Goal: Transaction & Acquisition: Purchase product/service

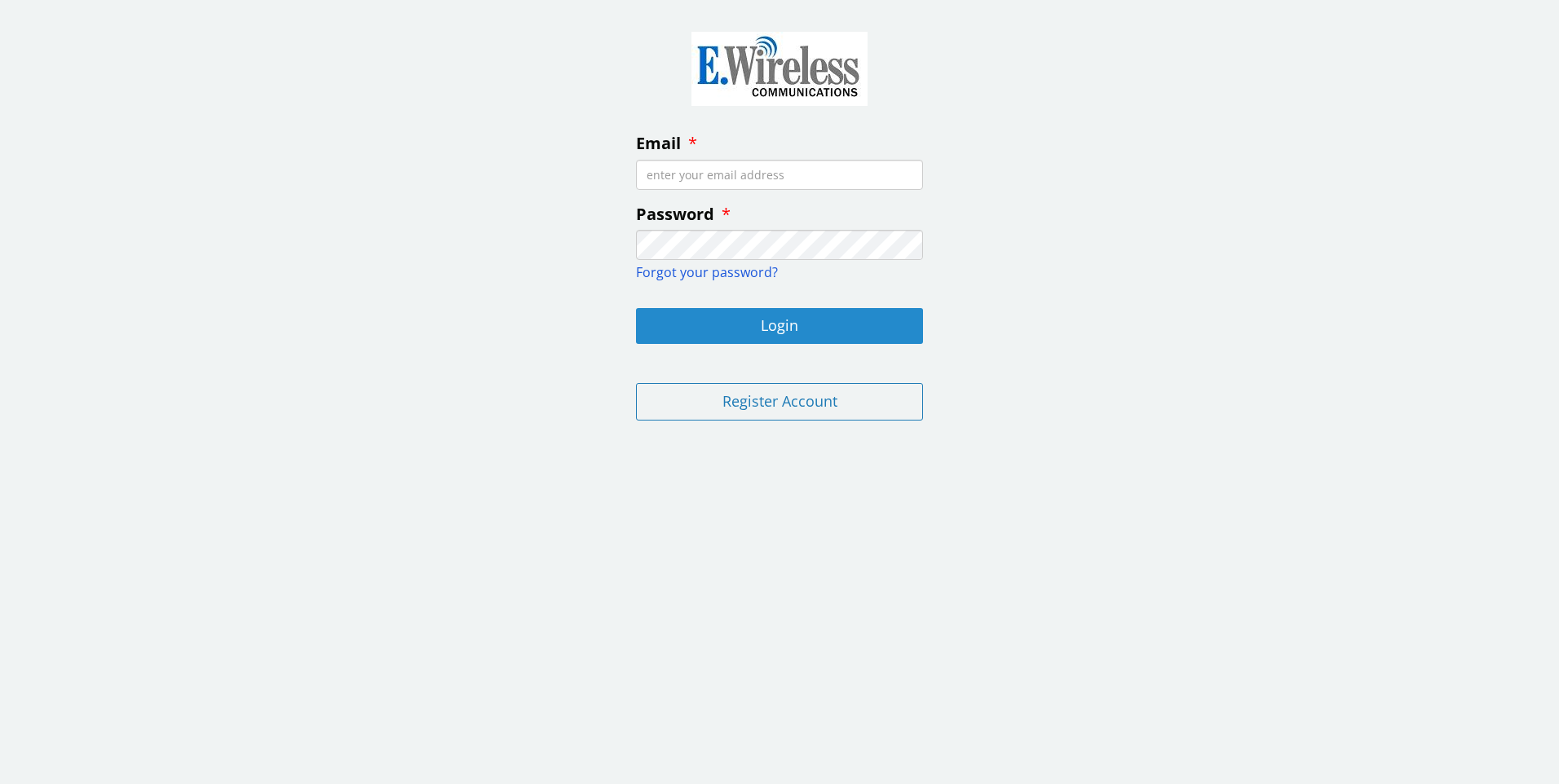
type input "[EMAIL_ADDRESS][DOMAIN_NAME]"
click at [782, 324] on button "Login" at bounding box center [780, 326] width 287 height 36
type input "[EMAIL_ADDRESS][DOMAIN_NAME]"
click at [781, 323] on button "Login" at bounding box center [780, 326] width 287 height 36
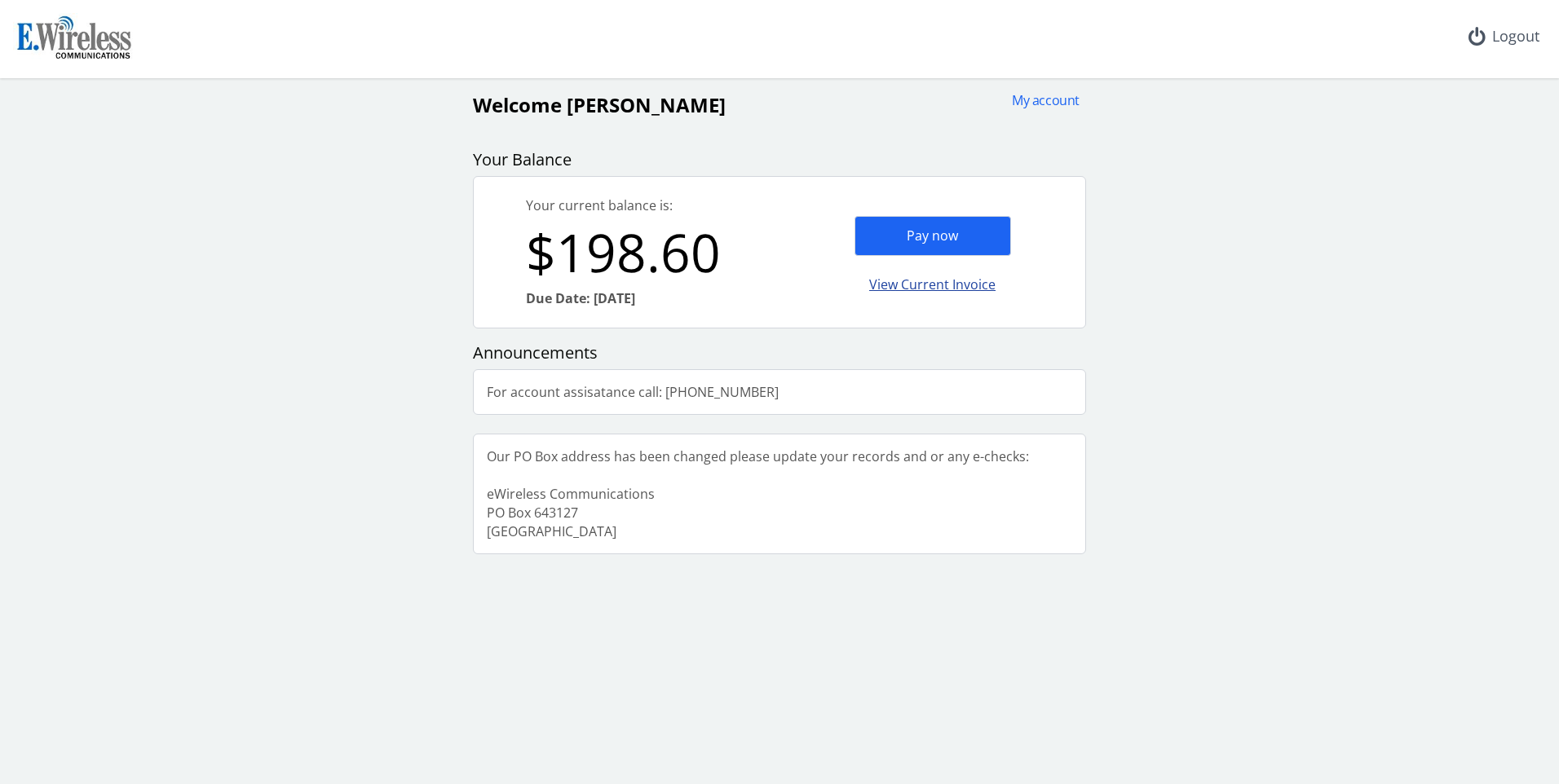
click at [940, 285] on div "View Current Invoice" at bounding box center [932, 284] width 156 height 38
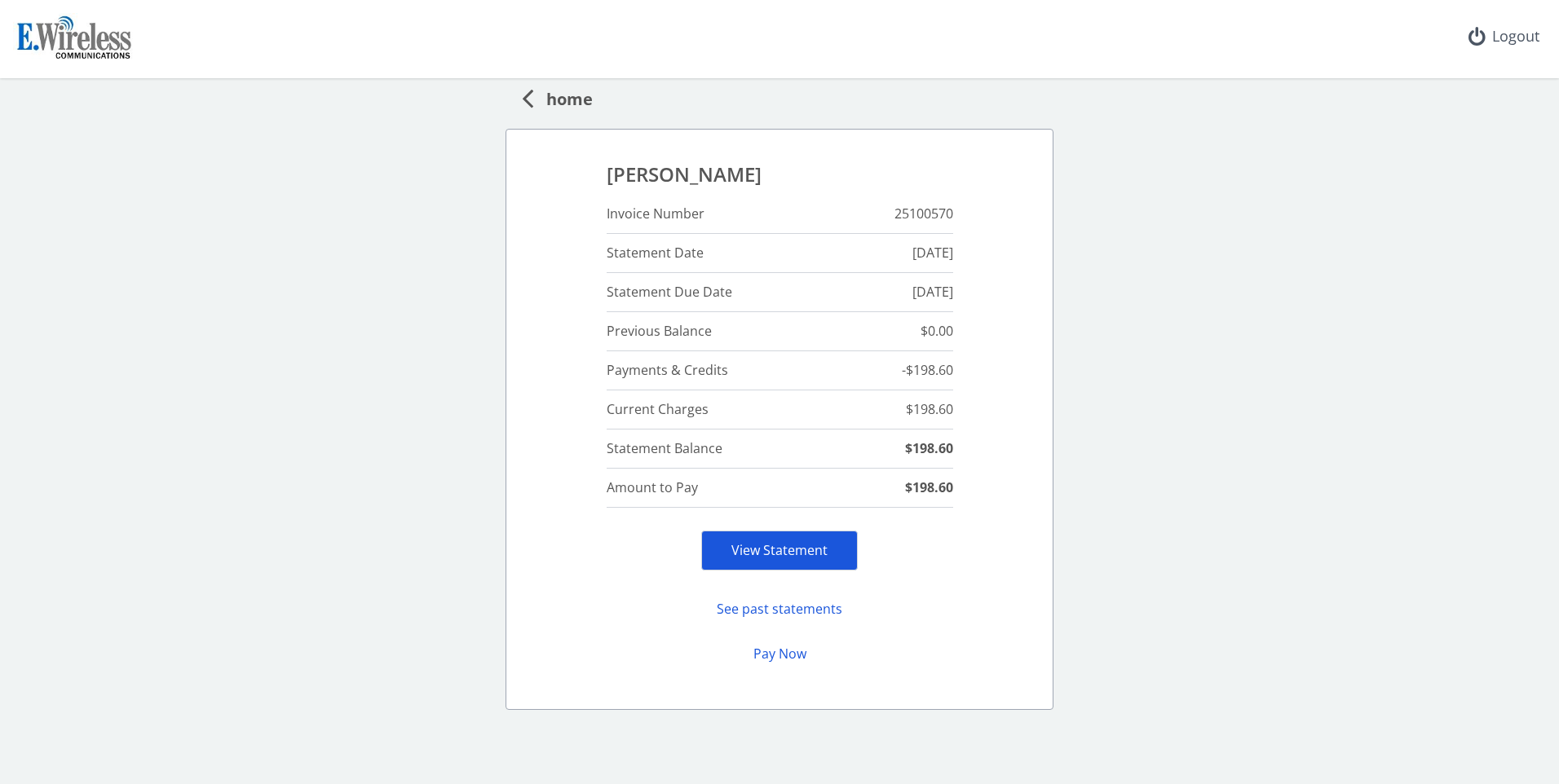
click at [797, 550] on link "View Statement" at bounding box center [780, 550] width 96 height 18
click at [768, 658] on button "Pay Now" at bounding box center [779, 654] width 156 height 32
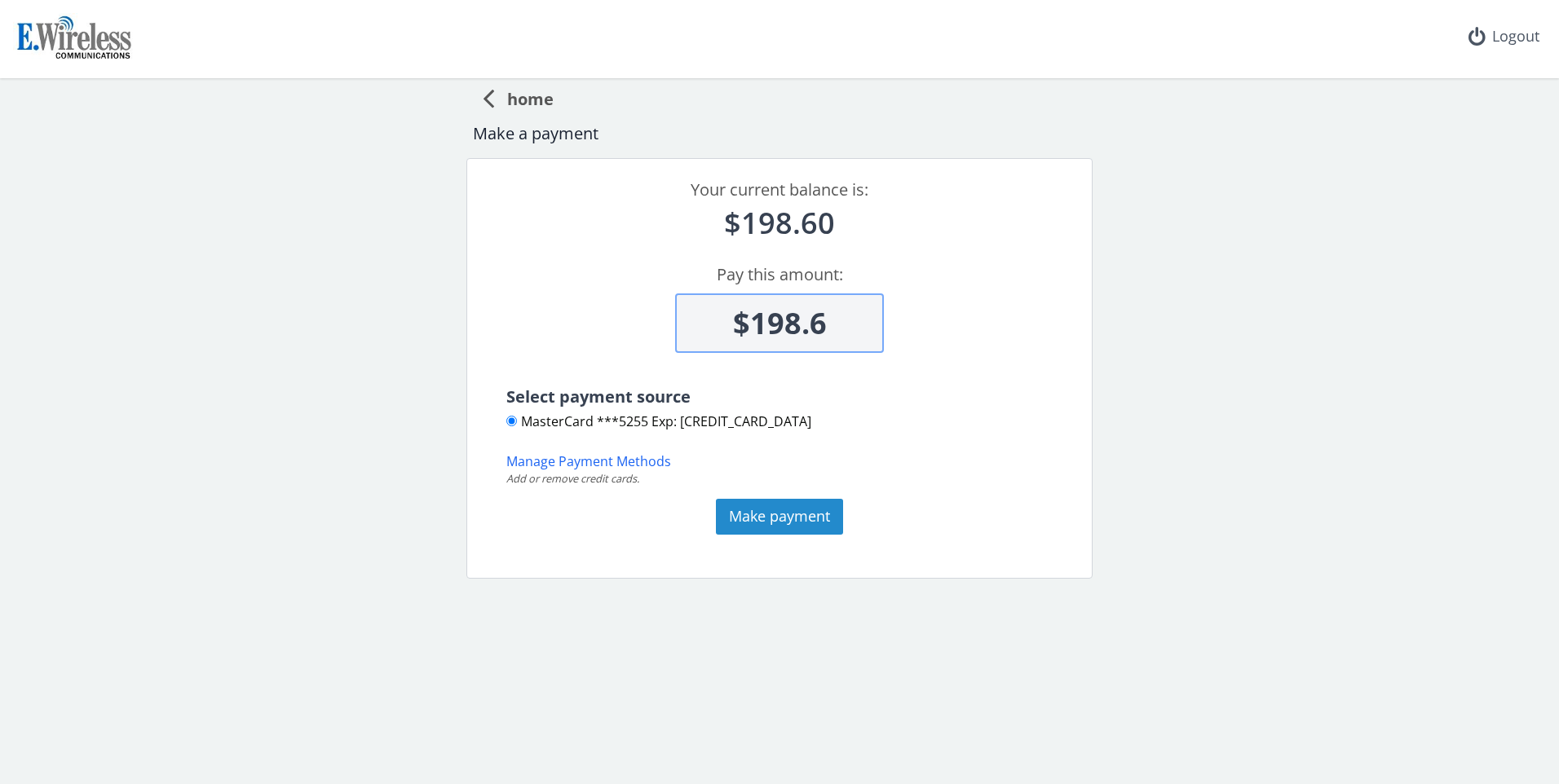
click at [793, 510] on button "Make payment" at bounding box center [780, 516] width 127 height 36
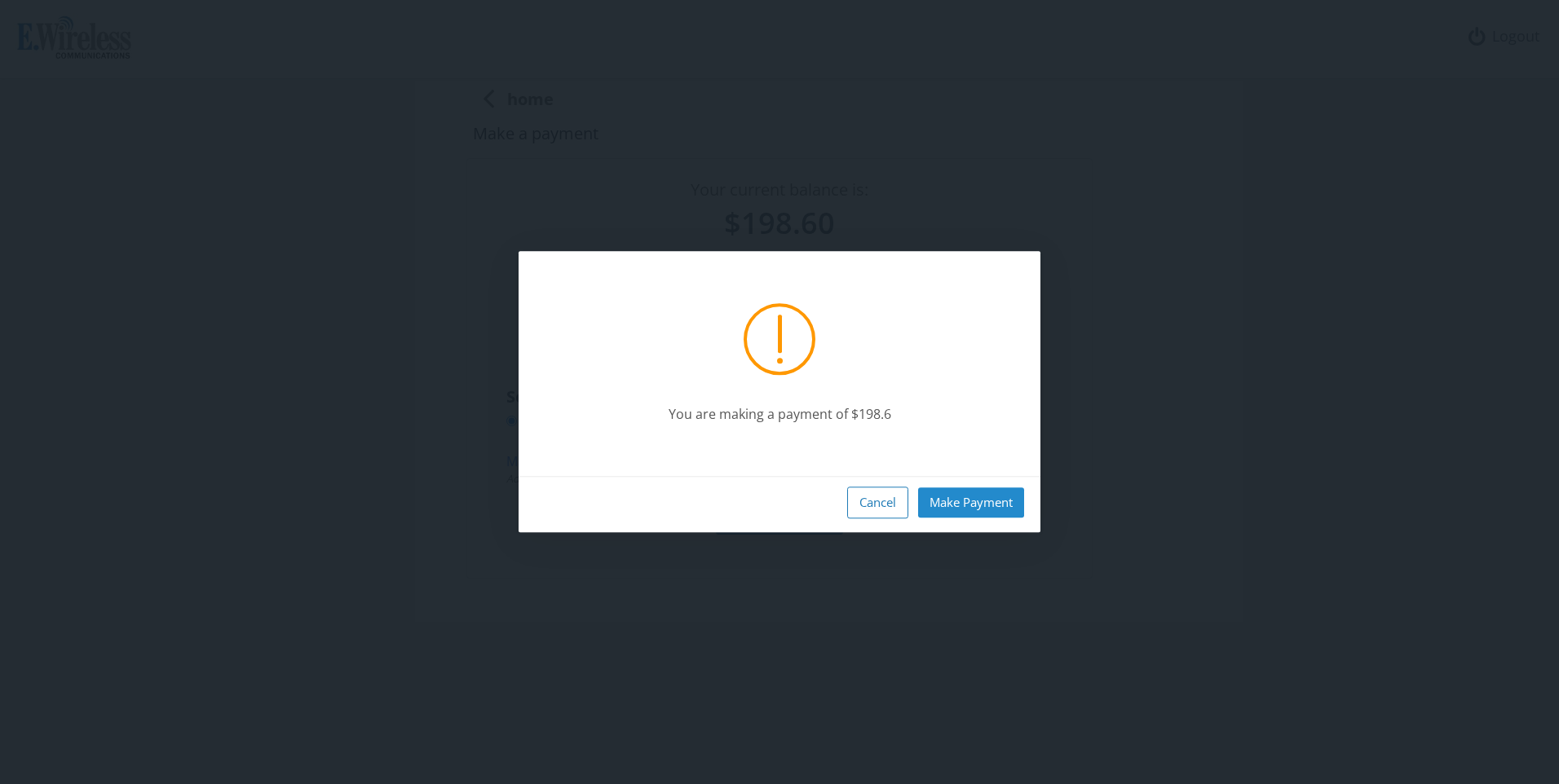
click at [985, 505] on button "Make Payment" at bounding box center [970, 502] width 106 height 30
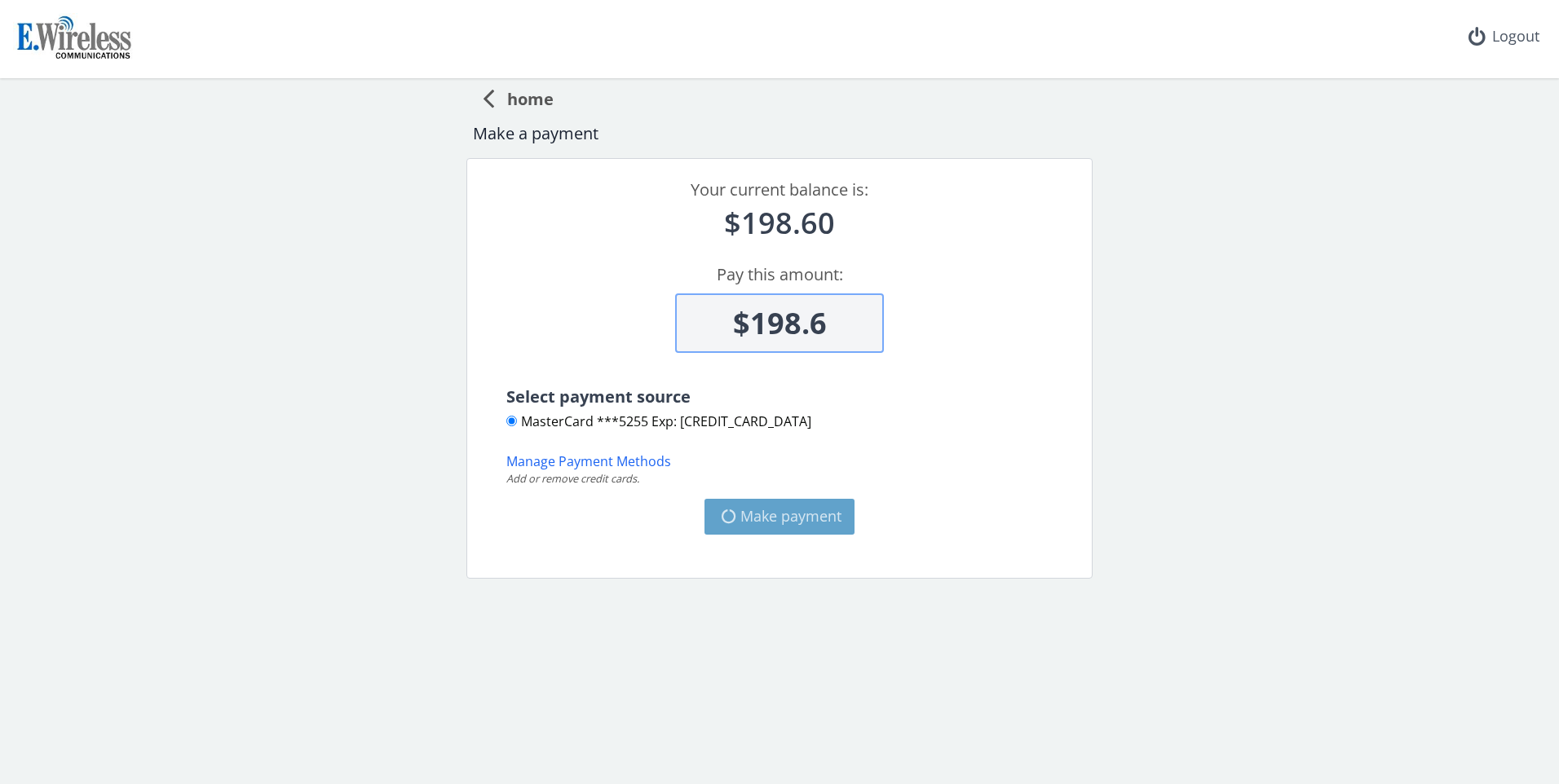
type input "$0"
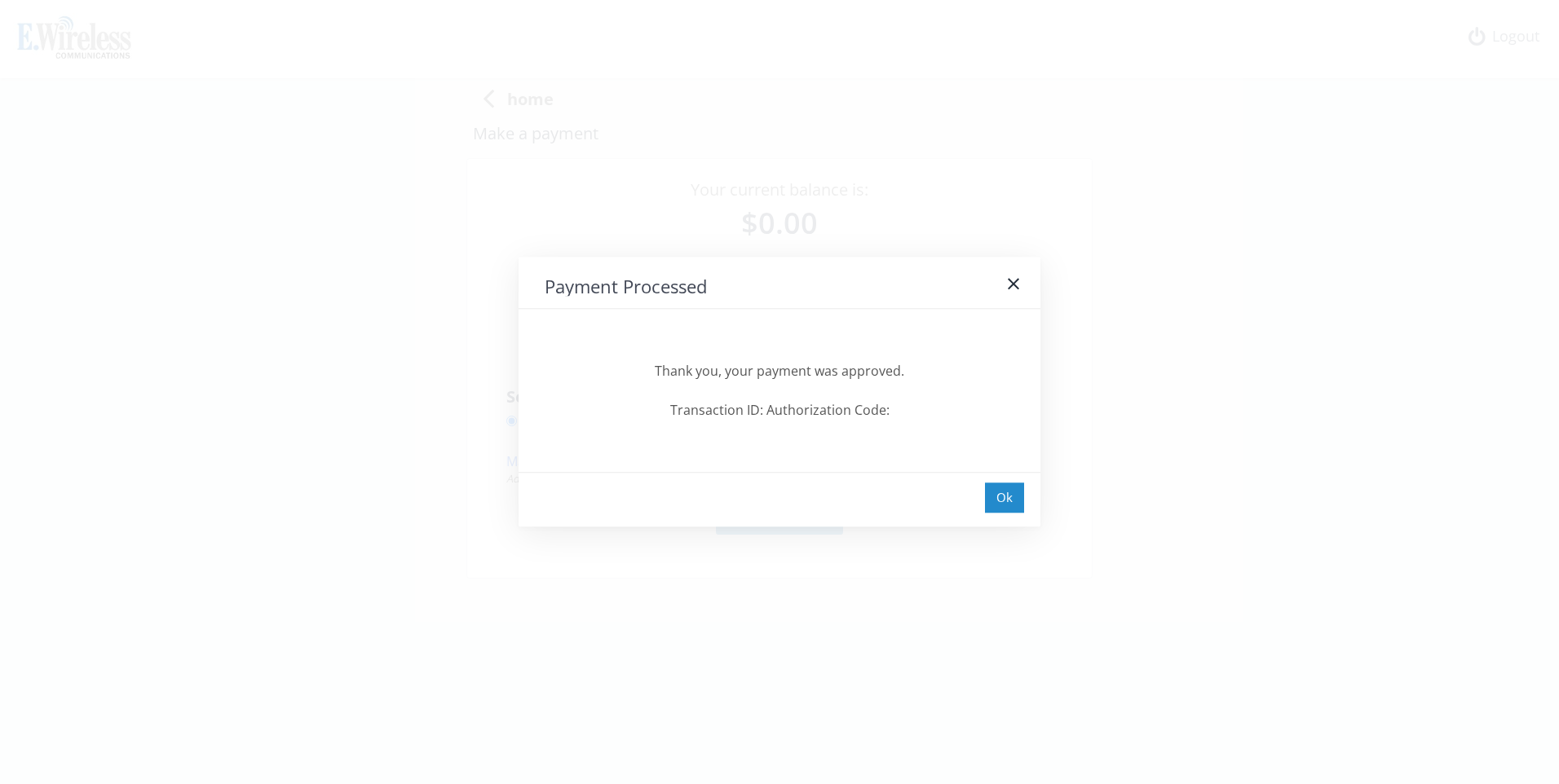
click at [990, 501] on div "Ok" at bounding box center [1005, 498] width 39 height 30
